Goal: Find specific page/section: Find specific page/section

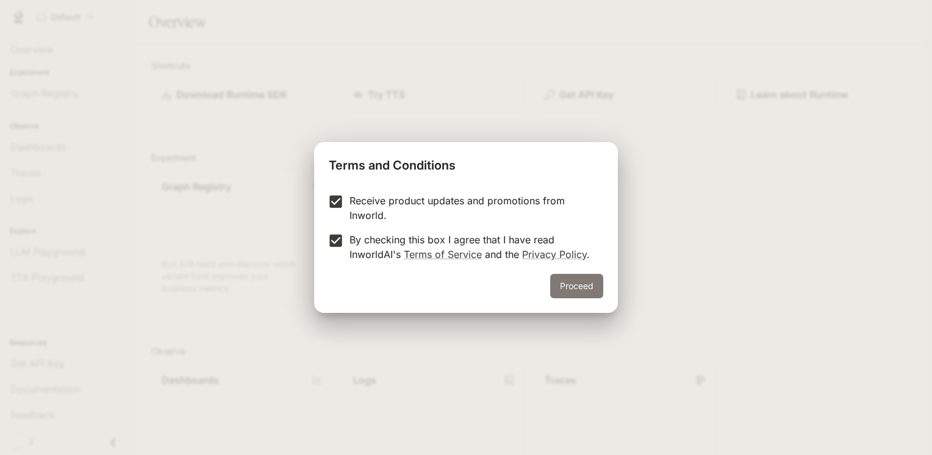
click at [553, 284] on button "Proceed" at bounding box center [576, 286] width 53 height 24
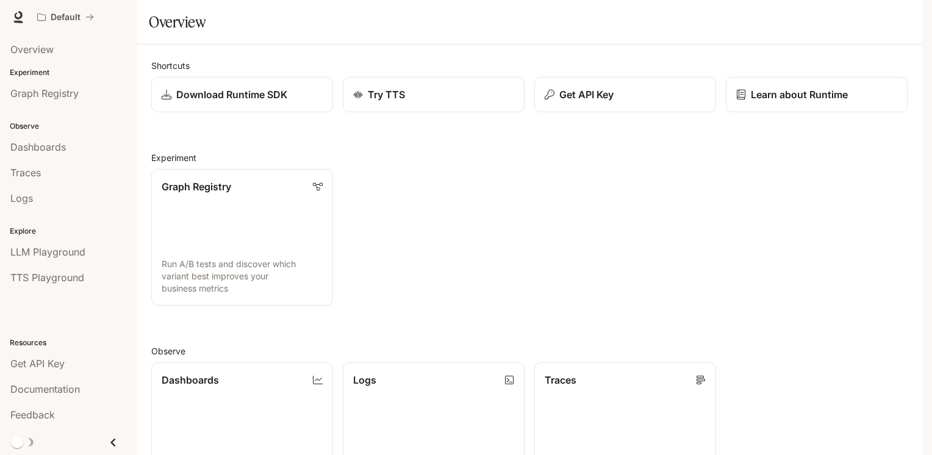
scroll to position [290, 0]
click at [68, 365] on div "Get API Key" at bounding box center [68, 363] width 116 height 15
click at [81, 140] on div "Dashboards" at bounding box center [68, 147] width 116 height 15
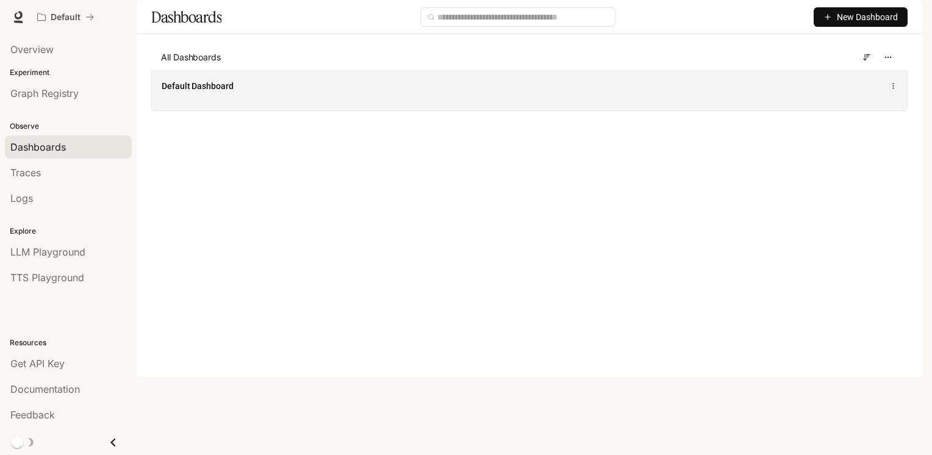
click at [220, 92] on span "Default Dashboard" at bounding box center [198, 86] width 72 height 12
